Goal: Task Accomplishment & Management: Manage account settings

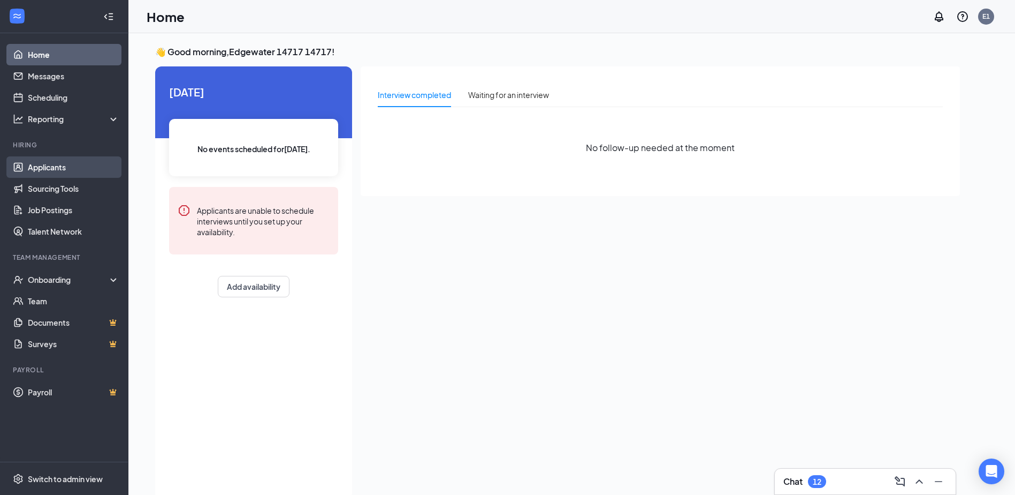
click at [47, 165] on link "Applicants" at bounding box center [74, 166] width 92 height 21
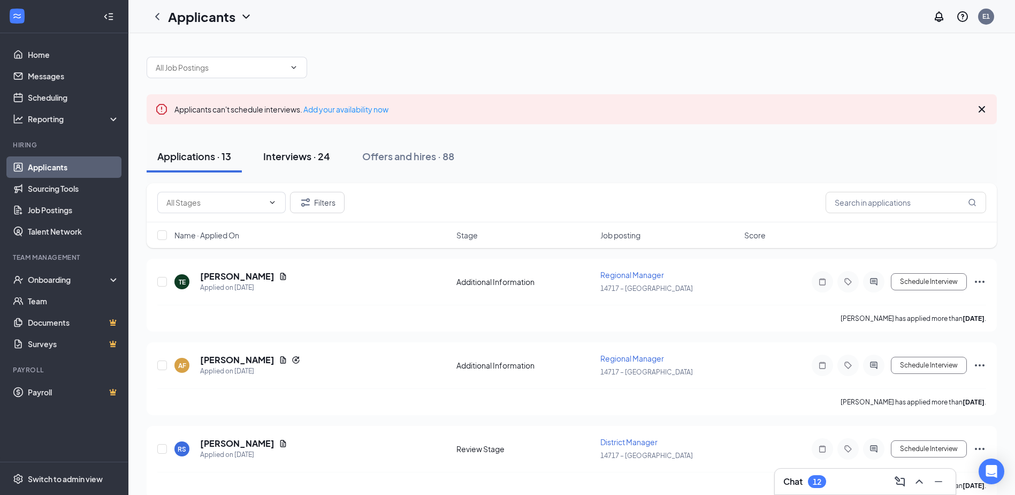
click at [309, 155] on div "Interviews · 24" at bounding box center [296, 155] width 67 height 13
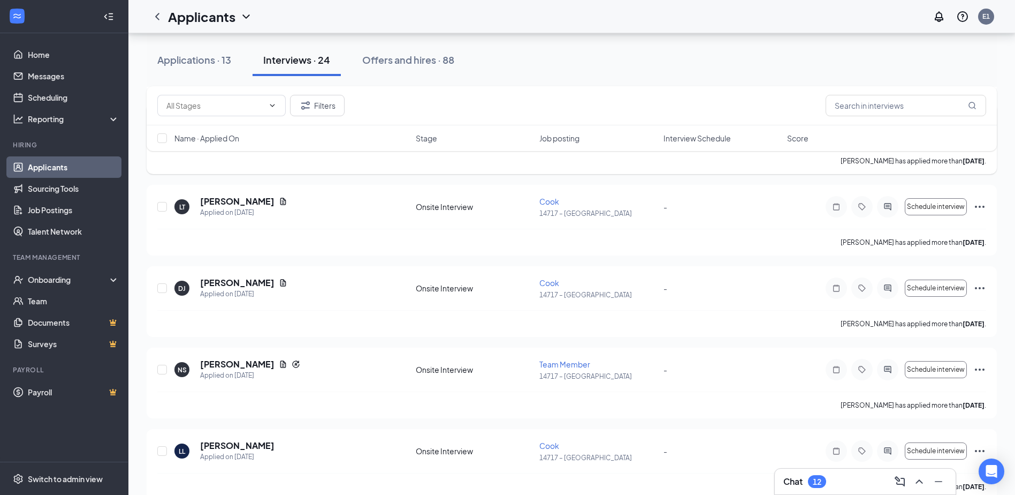
scroll to position [488, 0]
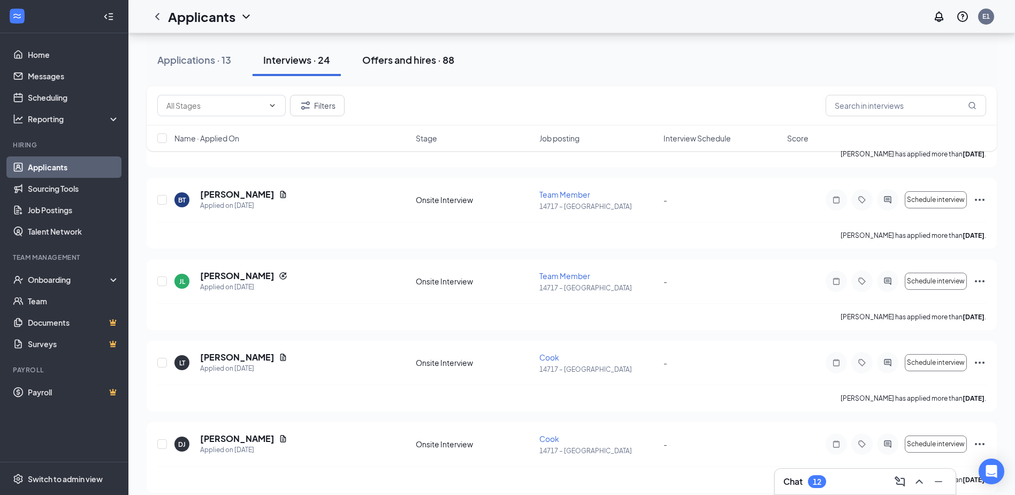
click at [413, 63] on div "Offers and hires · 88" at bounding box center [408, 59] width 92 height 13
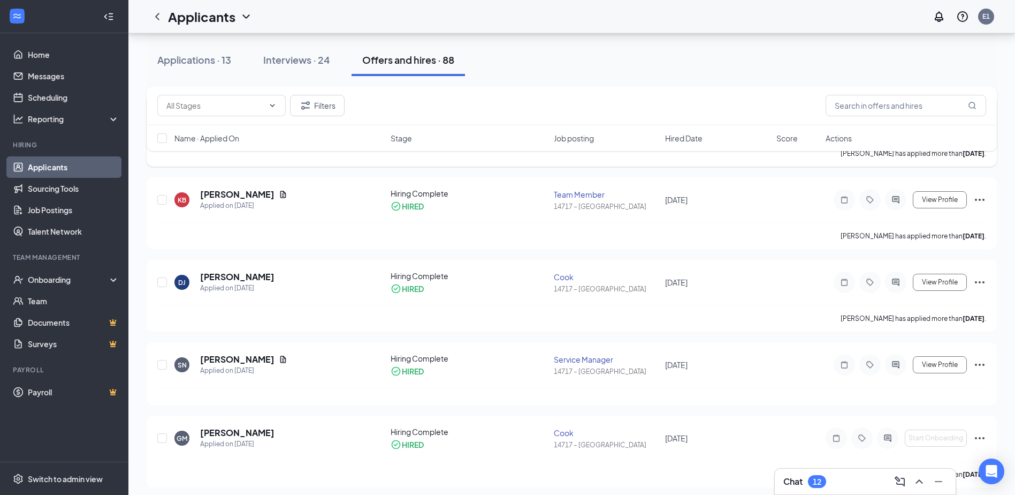
scroll to position [1499, 0]
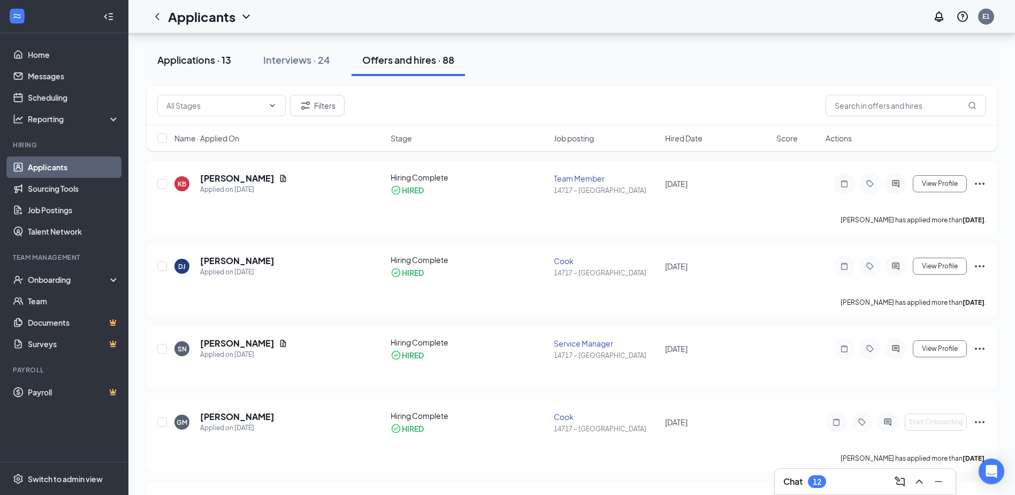
click at [194, 63] on div "Applications · 13" at bounding box center [194, 59] width 74 height 13
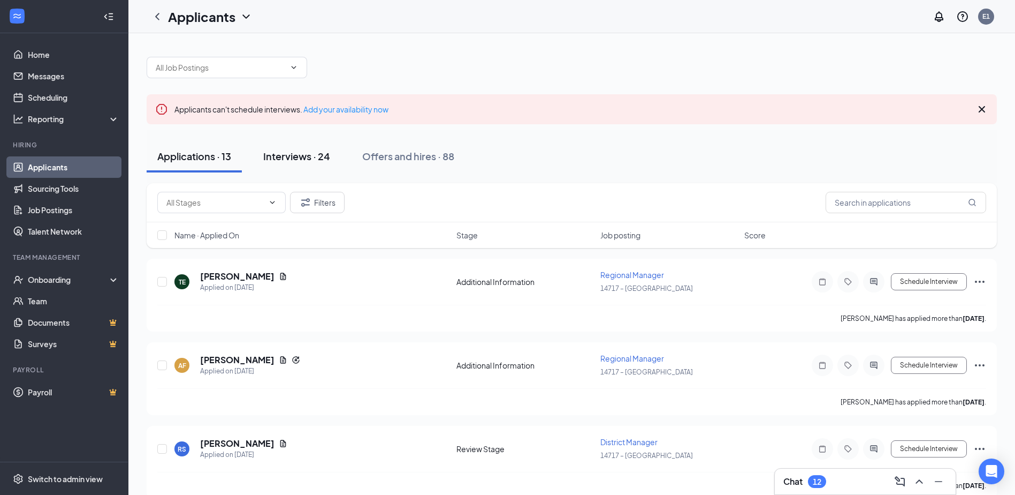
click at [313, 160] on div "Interviews · 24" at bounding box center [296, 155] width 67 height 13
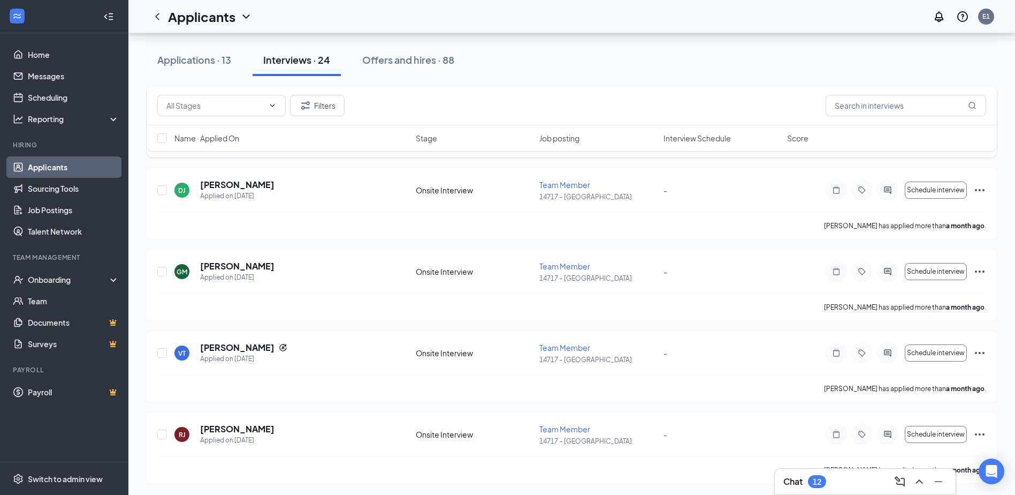
scroll to position [1719, 0]
click at [70, 166] on link "Applicants" at bounding box center [74, 166] width 92 height 21
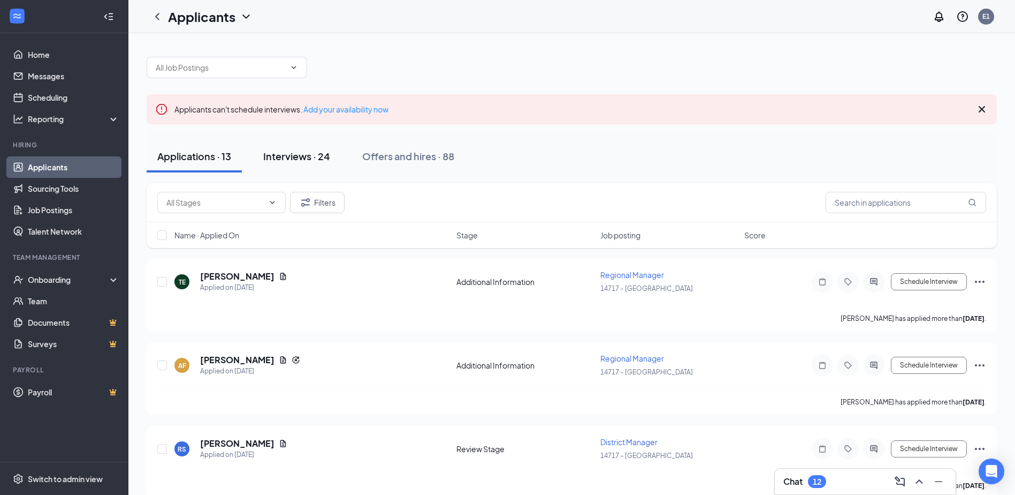
drag, startPoint x: 301, startPoint y: 158, endPoint x: 298, endPoint y: 152, distance: 6.7
click at [302, 157] on div "Interviews · 24" at bounding box center [296, 155] width 67 height 13
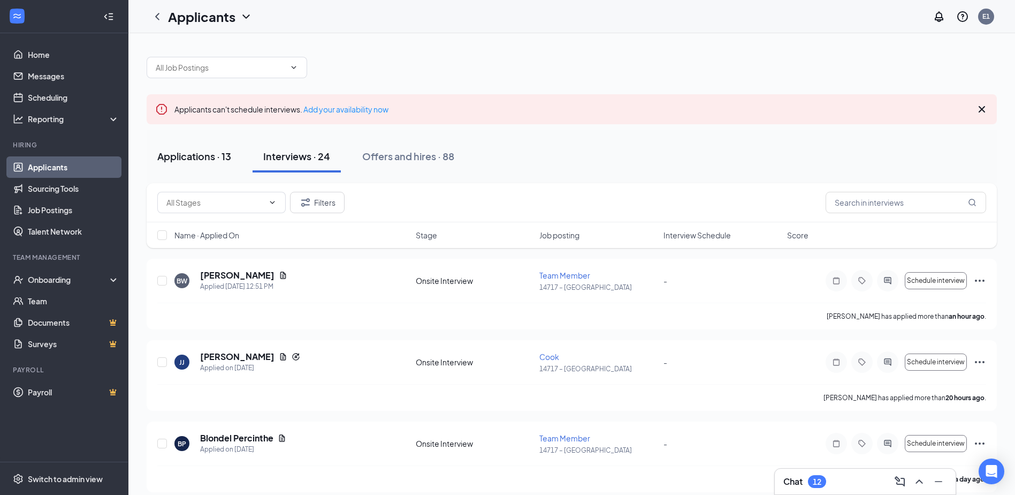
click at [209, 159] on div "Applications · 13" at bounding box center [194, 155] width 74 height 13
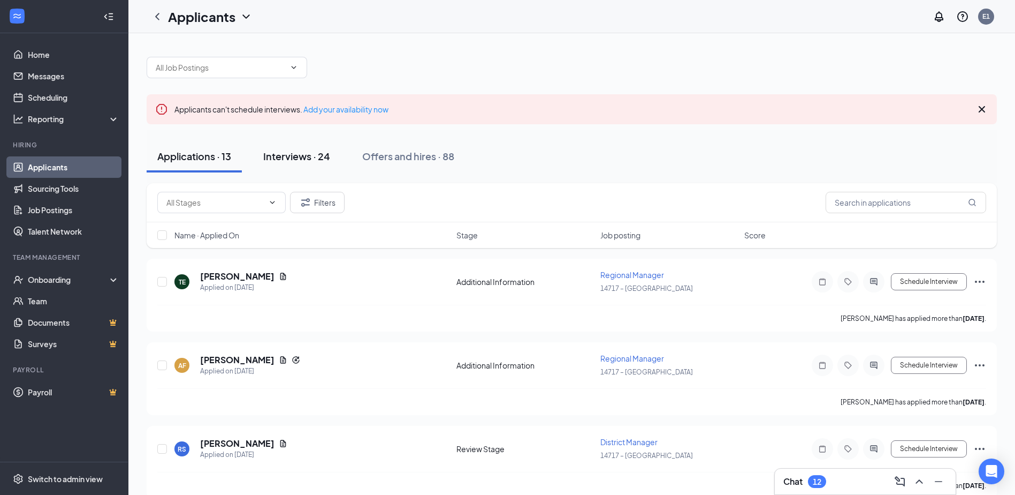
click at [308, 160] on div "Interviews · 24" at bounding box center [296, 155] width 67 height 13
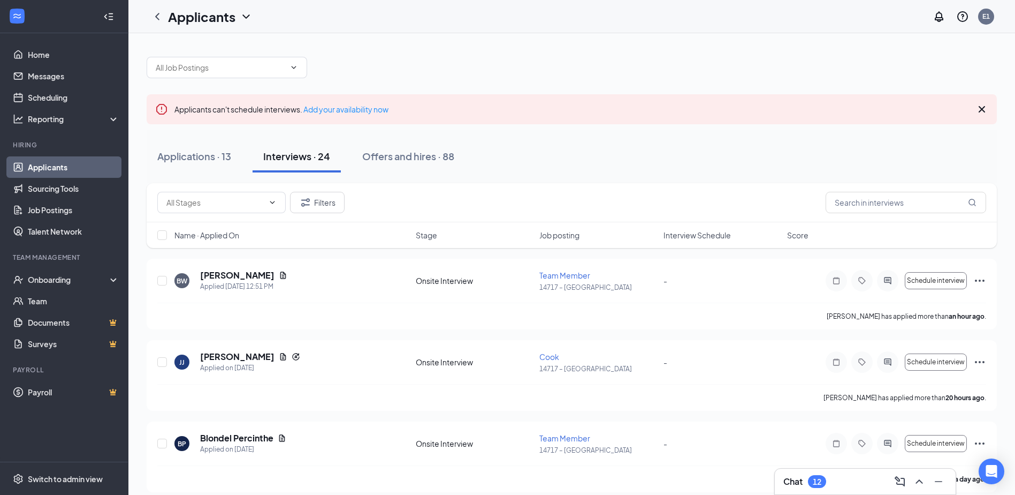
click at [66, 170] on link "Applicants" at bounding box center [74, 166] width 92 height 21
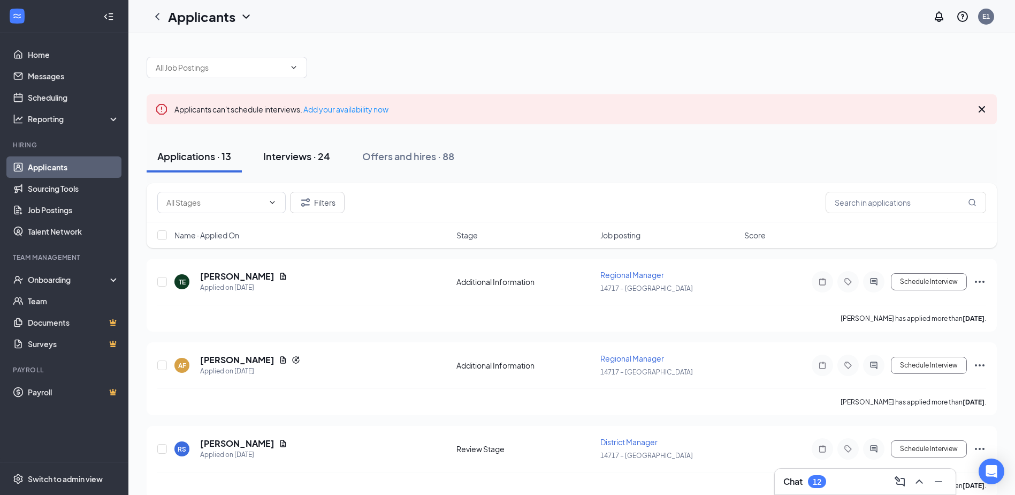
click at [301, 162] on div "Interviews · 24" at bounding box center [296, 155] width 67 height 13
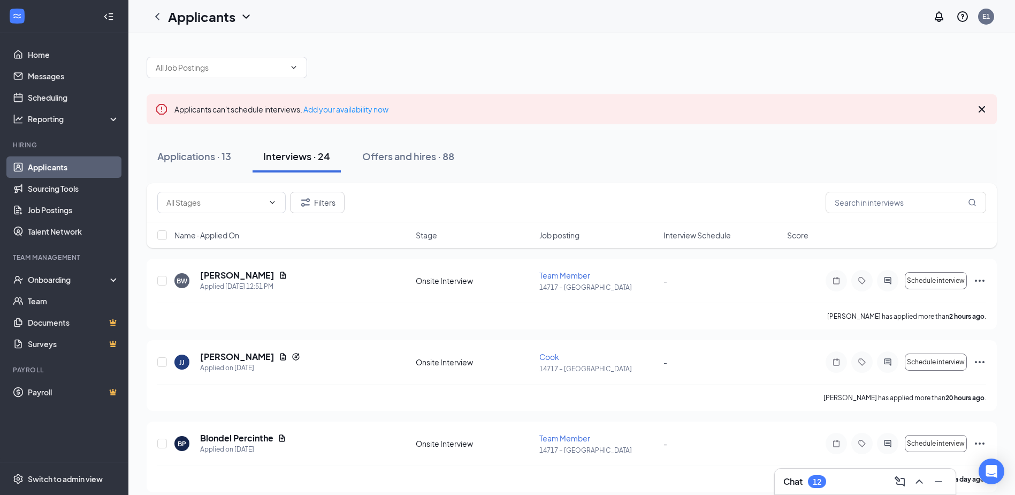
click at [308, 157] on div "Interviews · 24" at bounding box center [296, 155] width 67 height 13
click at [261, 277] on h5 "[PERSON_NAME]" at bounding box center [237, 275] width 74 height 12
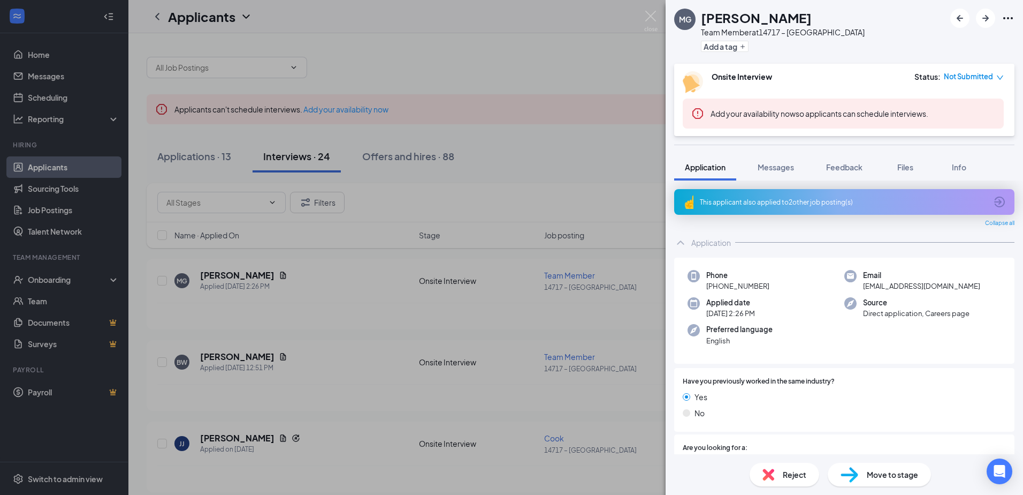
click at [892, 478] on span "Move to stage" at bounding box center [892, 474] width 51 height 12
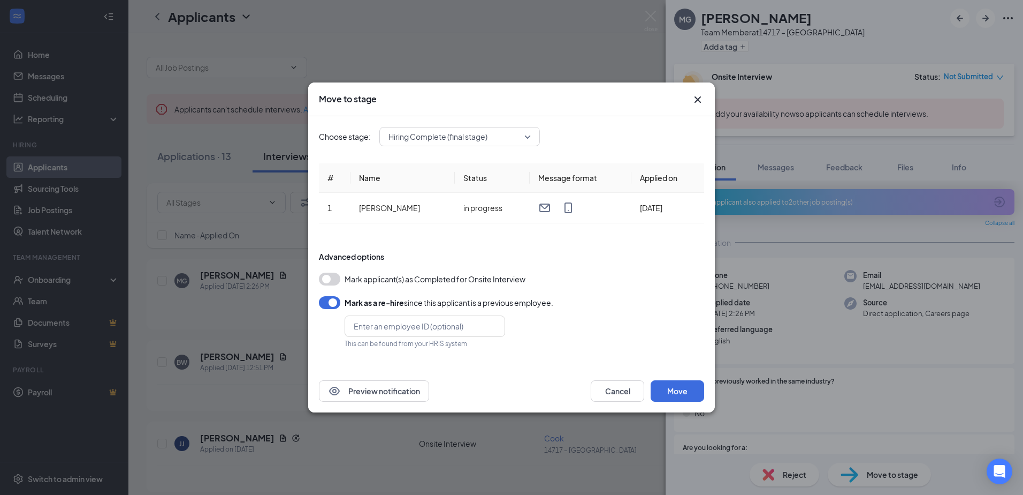
click at [335, 306] on button "button" at bounding box center [329, 302] width 21 height 13
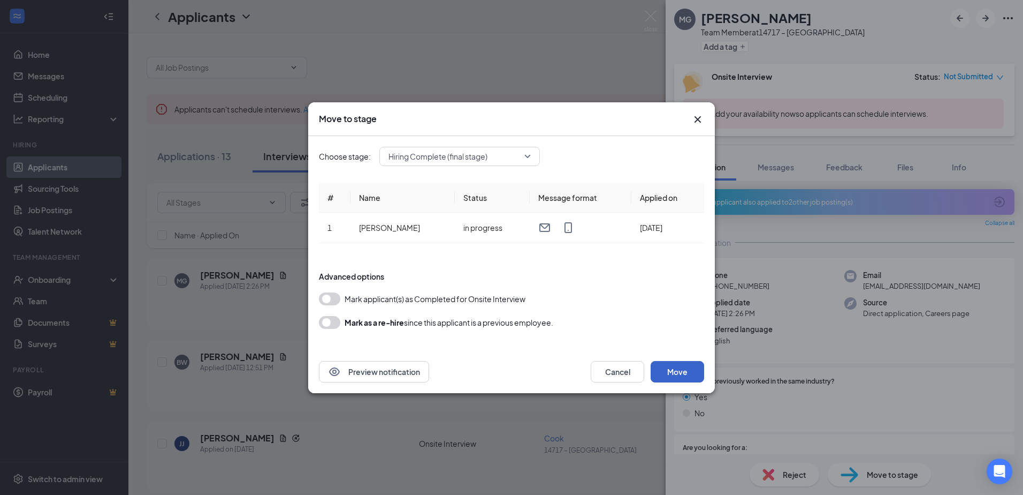
click at [679, 366] on button "Move" at bounding box center [678, 371] width 54 height 21
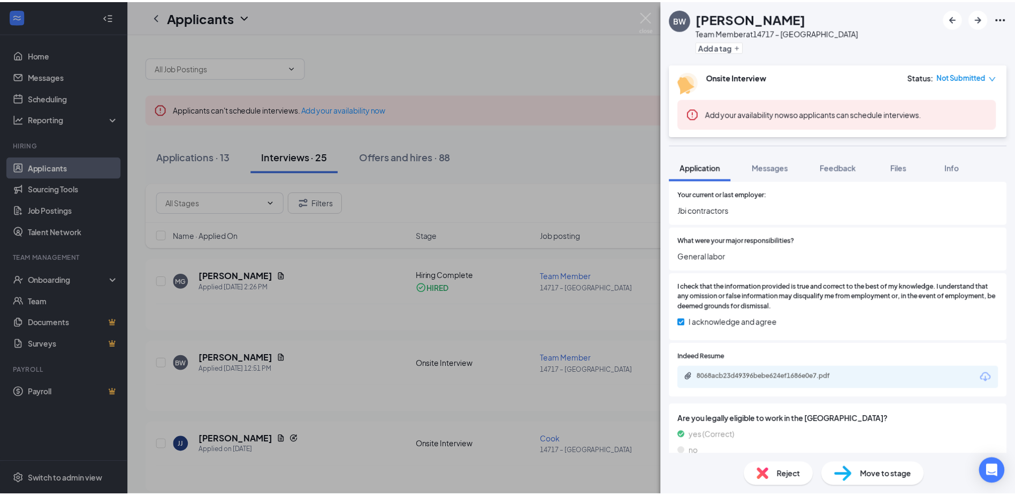
scroll to position [268, 0]
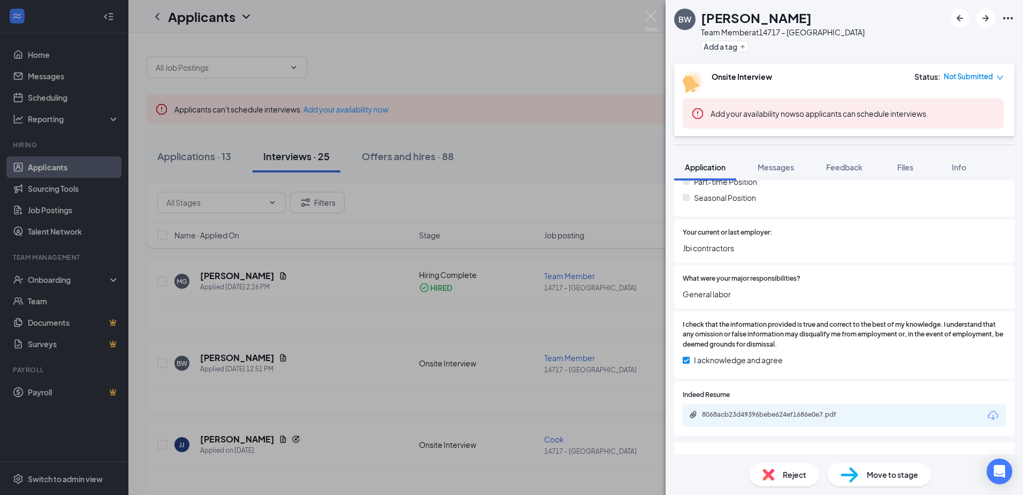
click at [306, 337] on div "BW [PERSON_NAME] Team Member at 14717 – Edgewater Add a tag Onsite Interview St…" at bounding box center [511, 247] width 1023 height 495
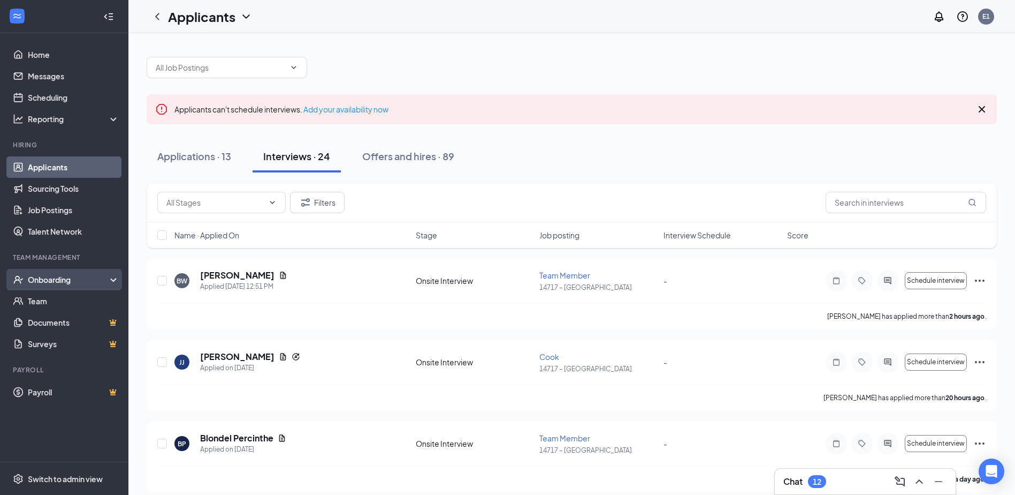
click at [64, 277] on div "Onboarding" at bounding box center [69, 279] width 82 height 11
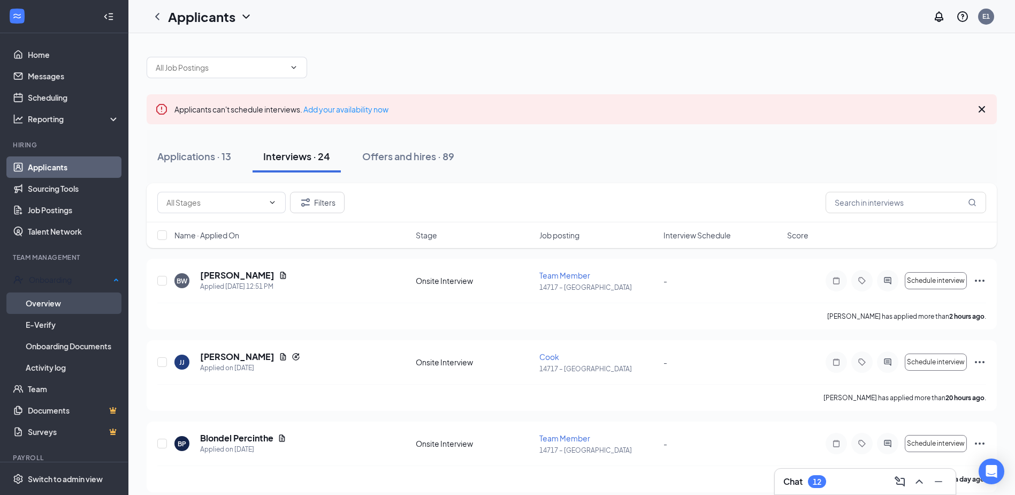
click at [69, 302] on link "Overview" at bounding box center [73, 302] width 94 height 21
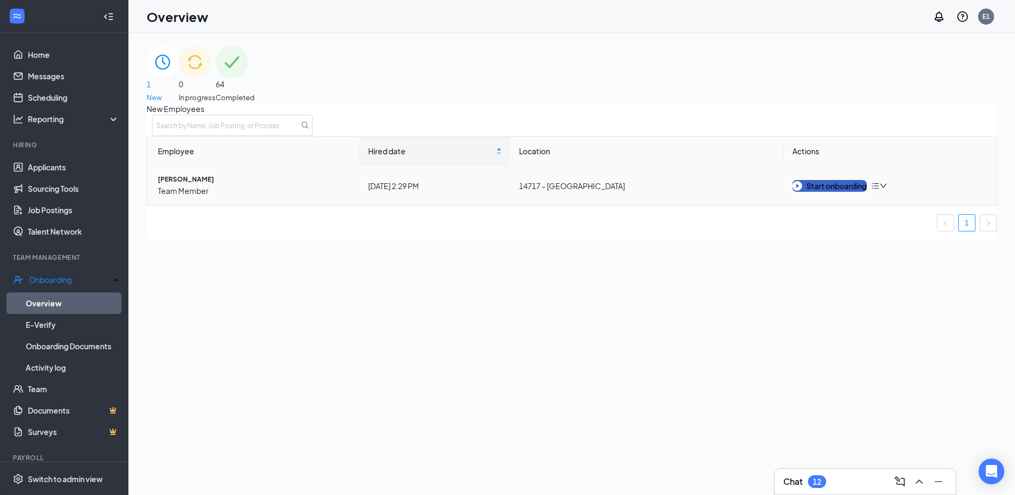
click at [814, 192] on div "Start onboarding" at bounding box center [830, 186] width 74 height 12
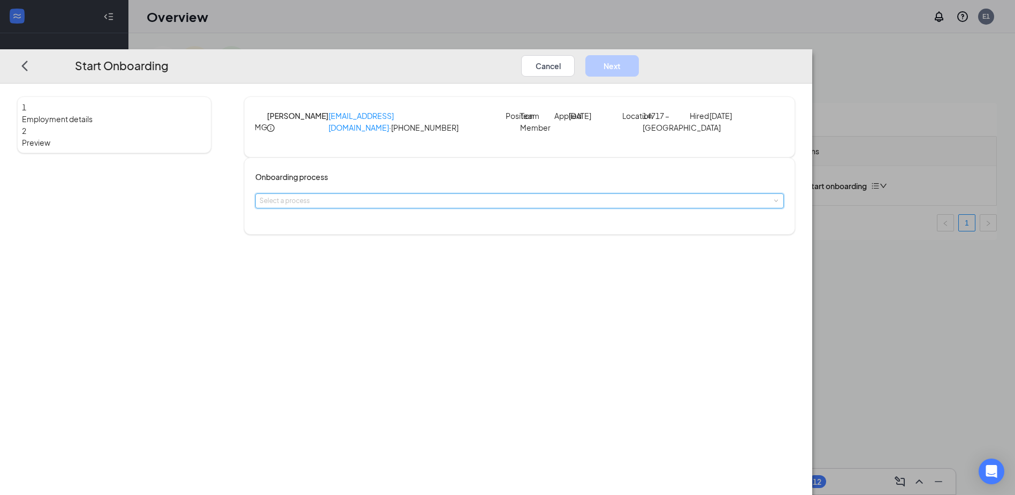
click at [523, 208] on div "Select a process" at bounding box center [520, 201] width 520 height 14
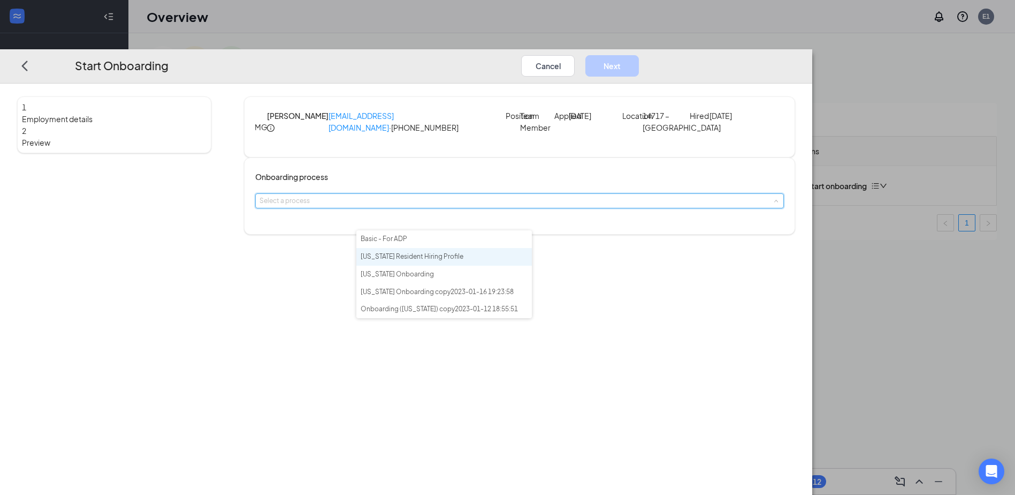
click at [445, 260] on span "[US_STATE] Resident Hiring Profile" at bounding box center [412, 256] width 103 height 8
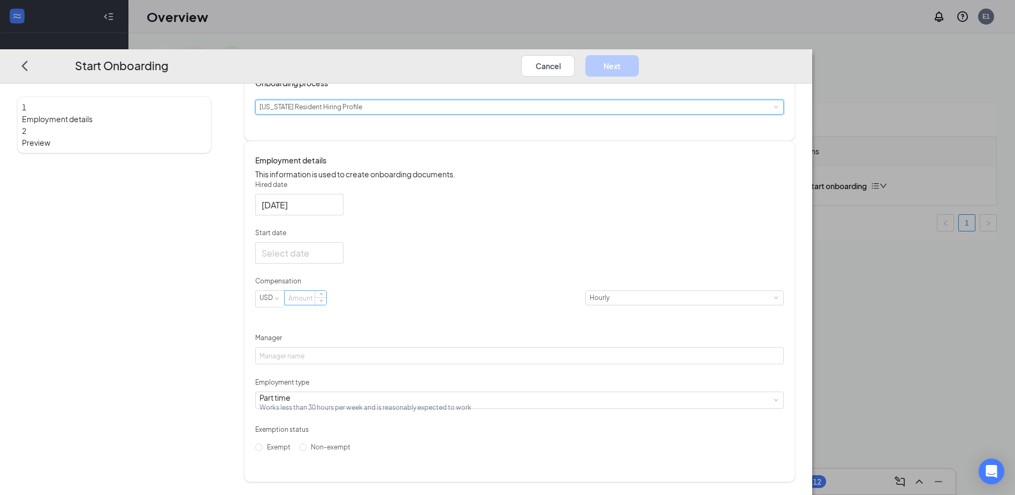
scroll to position [107, 0]
click at [337, 260] on div at bounding box center [299, 252] width 75 height 13
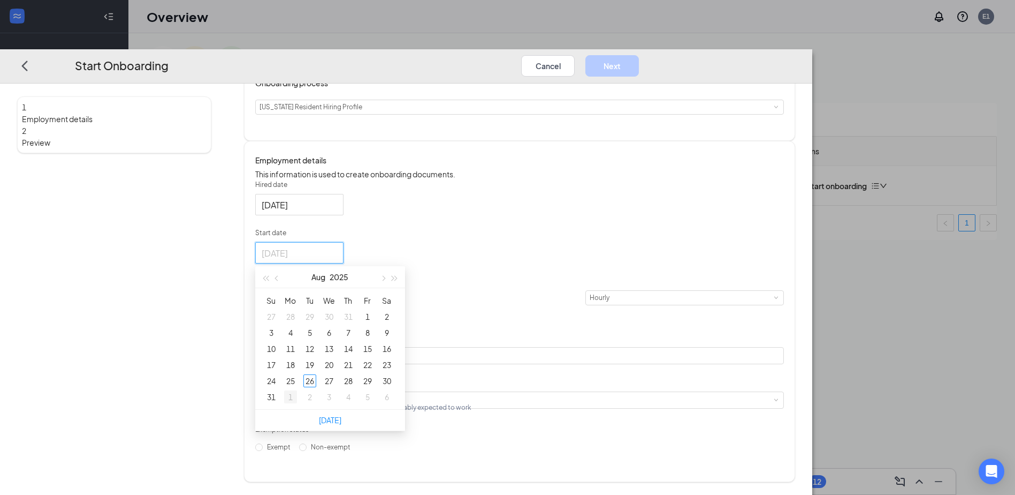
type input "[DATE]"
click at [297, 404] on div "1" at bounding box center [290, 397] width 13 height 13
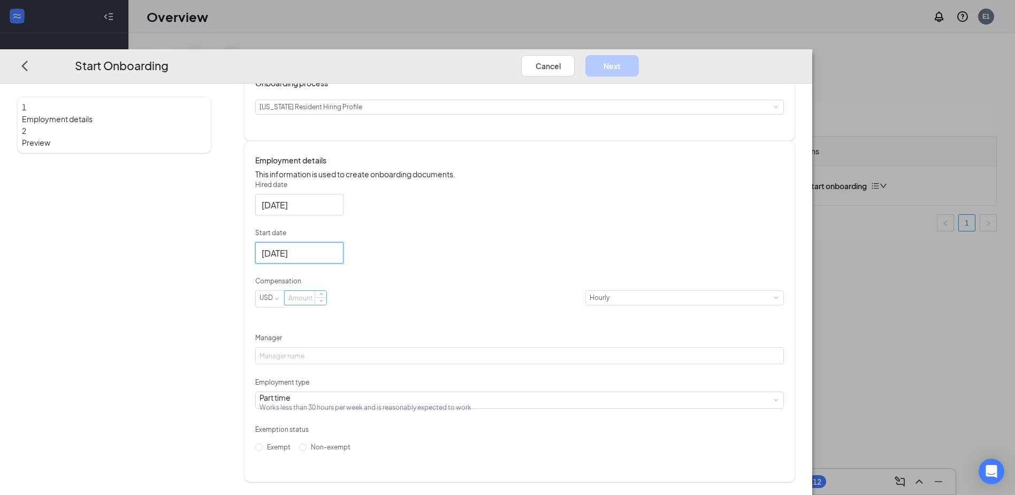
click at [326, 305] on input at bounding box center [306, 298] width 42 height 14
type input "14"
click at [383, 364] on input "Manager" at bounding box center [519, 355] width 529 height 17
type input "[PERSON_NAME]"
drag, startPoint x: 806, startPoint y: 397, endPoint x: 795, endPoint y: 397, distance: 11.3
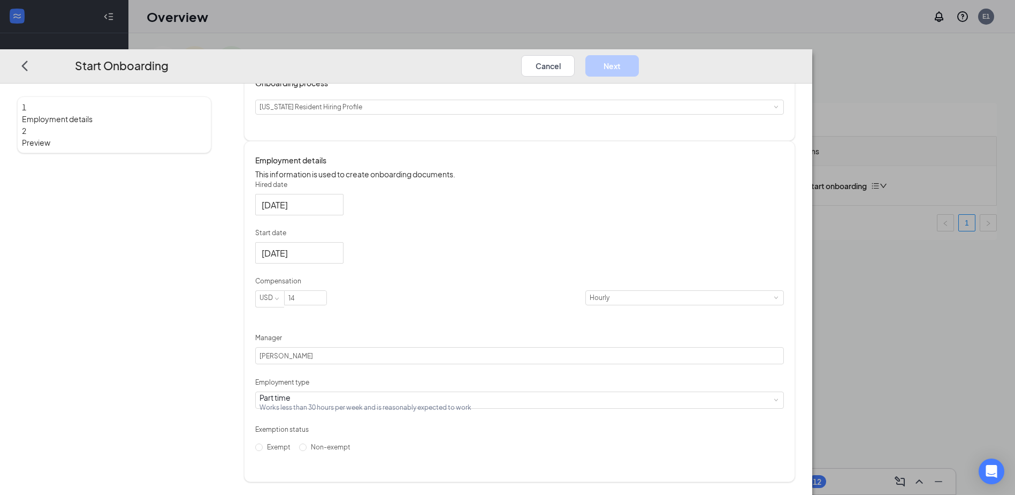
click at [784, 397] on div "Hired date [DATE] Start date [DATE] [DATE] Su Mo Tu We Th Fr Sa 31 1 2 3 4 5 6 …" at bounding box center [519, 318] width 529 height 276
click at [307, 451] on input "Non-exempt" at bounding box center [302, 446] width 7 height 7
radio input "true"
click at [639, 55] on button "Next" at bounding box center [613, 65] width 54 height 21
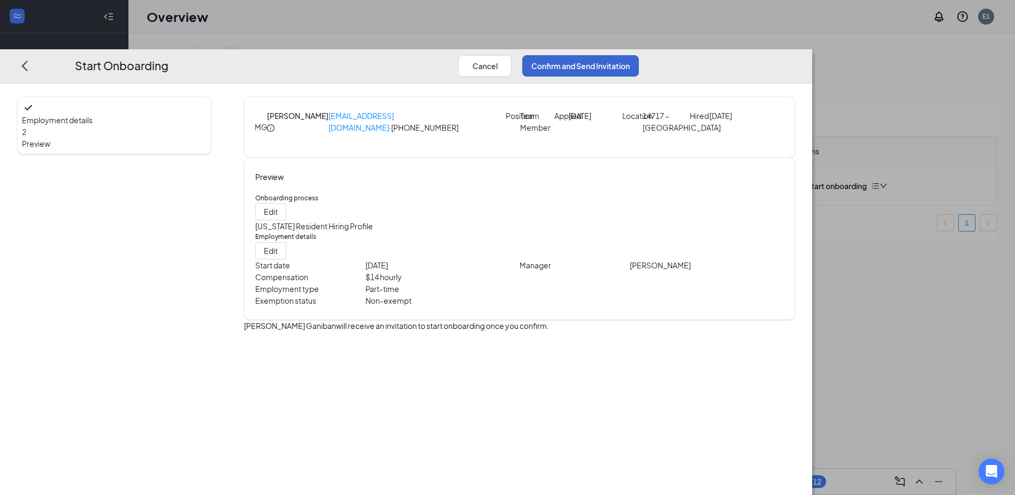
scroll to position [0, 0]
click at [639, 55] on button "Confirm and Send Invitation" at bounding box center [580, 65] width 117 height 21
